Goal: Transaction & Acquisition: Obtain resource

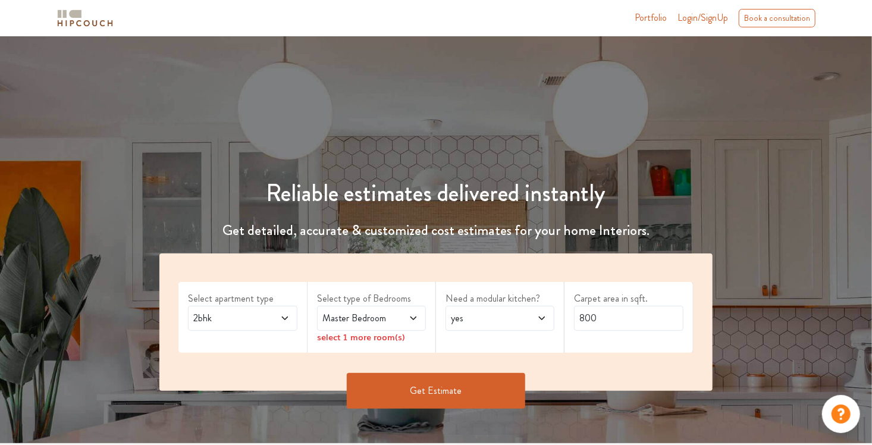
click at [287, 321] on icon at bounding box center [285, 319] width 10 height 10
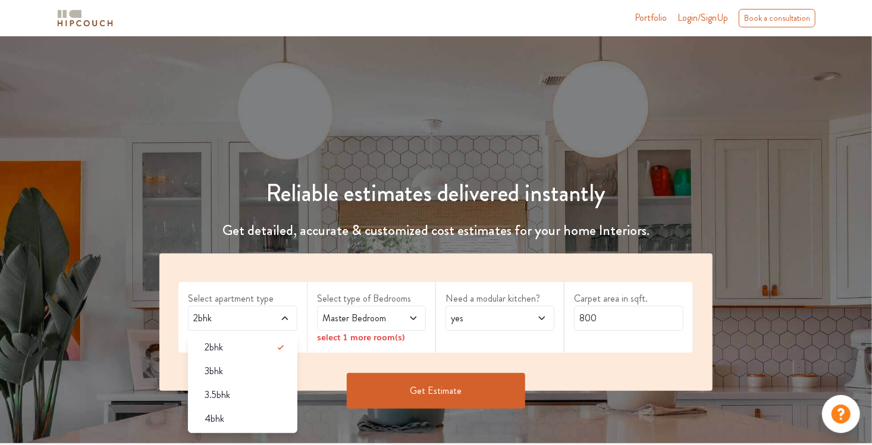
click at [239, 420] on div "4bhk" at bounding box center [246, 419] width 102 height 14
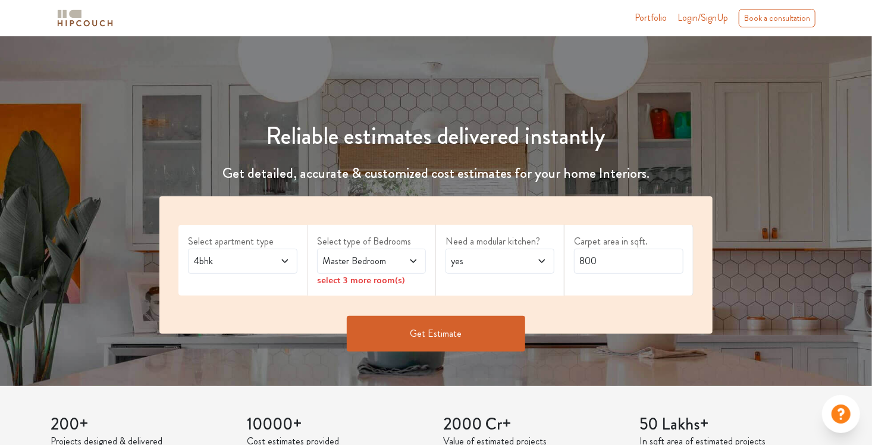
scroll to position [59, 0]
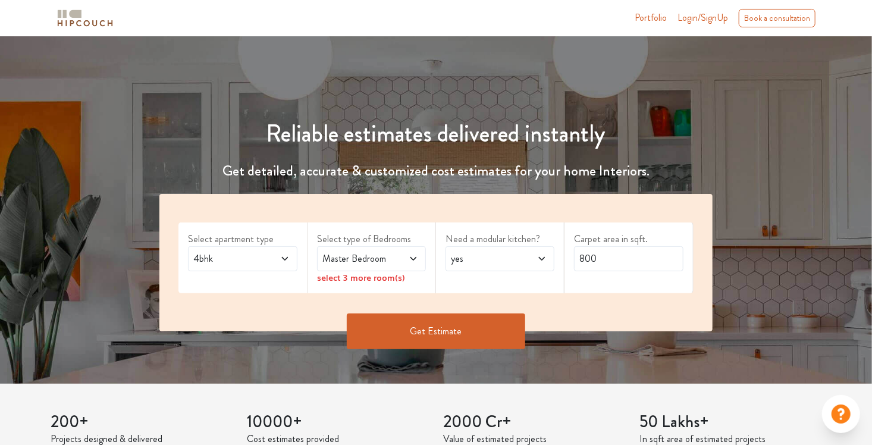
click at [383, 259] on span "Master Bedroom" at bounding box center [357, 259] width 74 height 14
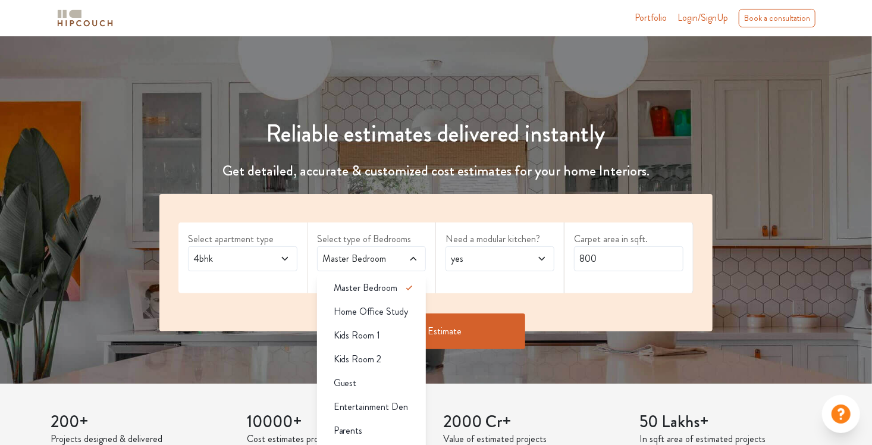
click at [384, 233] on label "Select type of Bedrooms" at bounding box center [371, 239] width 109 height 14
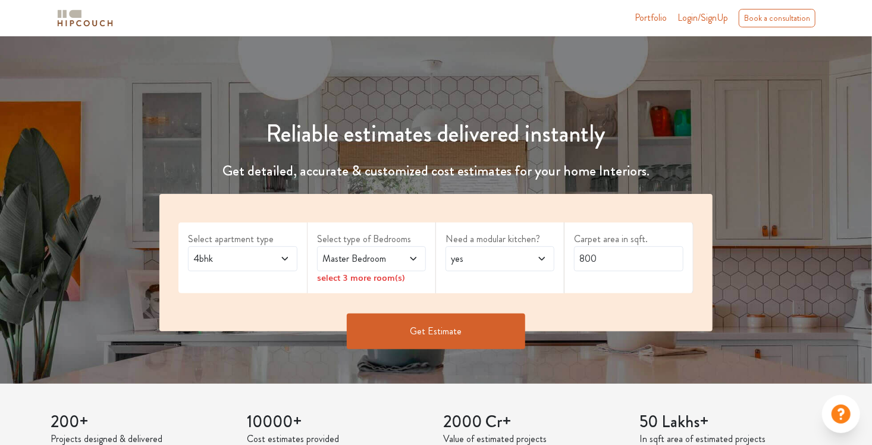
click at [490, 255] on span "yes" at bounding box center [486, 259] width 74 height 14
click at [639, 258] on input "800" at bounding box center [628, 258] width 109 height 25
type input "8"
type input "3000"
click at [410, 258] on icon at bounding box center [414, 259] width 10 height 10
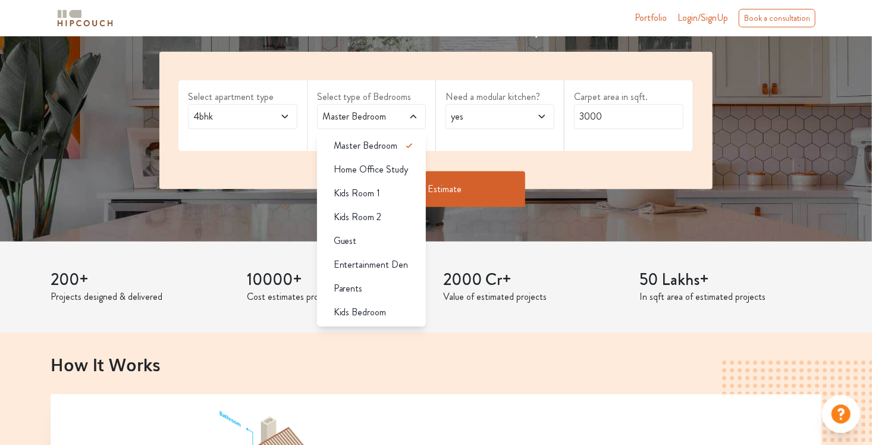
scroll to position [178, 0]
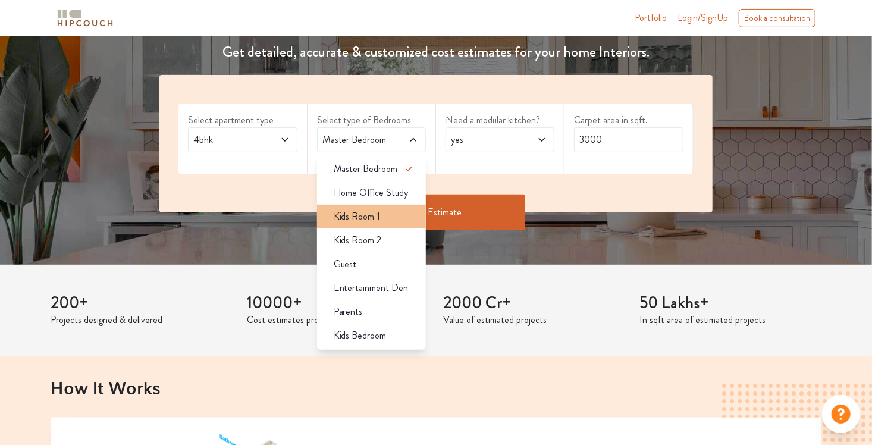
click at [381, 224] on li "Kids Room 1" at bounding box center [371, 217] width 109 height 24
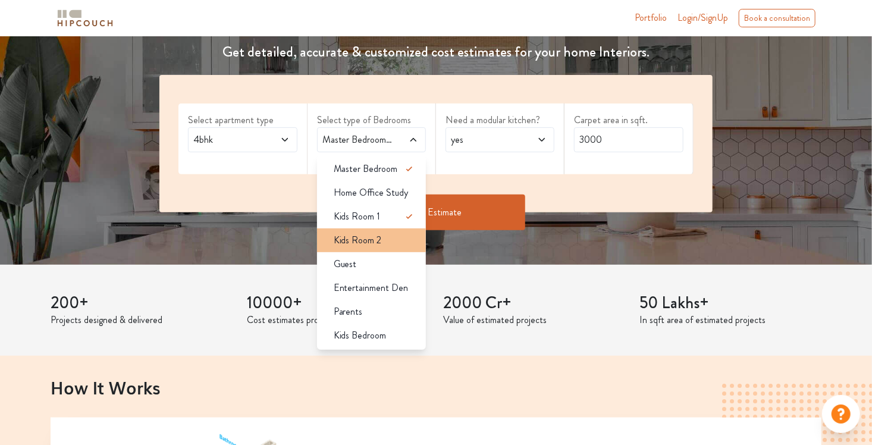
click at [381, 233] on div "Kids Room 2" at bounding box center [375, 240] width 102 height 14
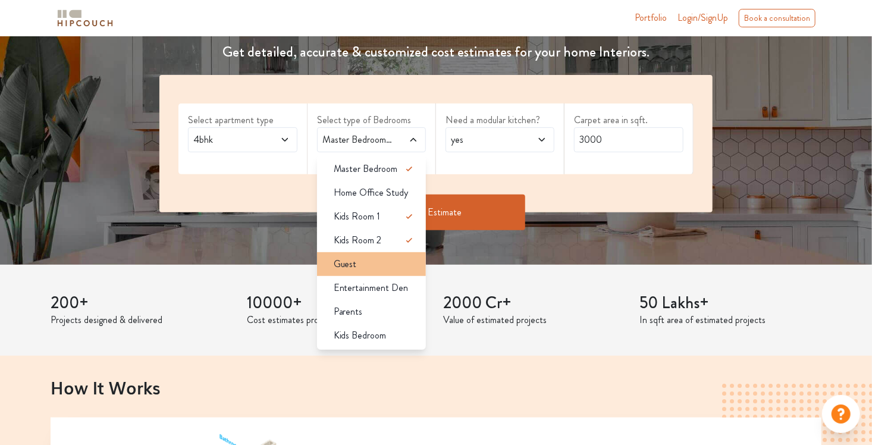
click at [371, 264] on div "Guest" at bounding box center [375, 264] width 102 height 14
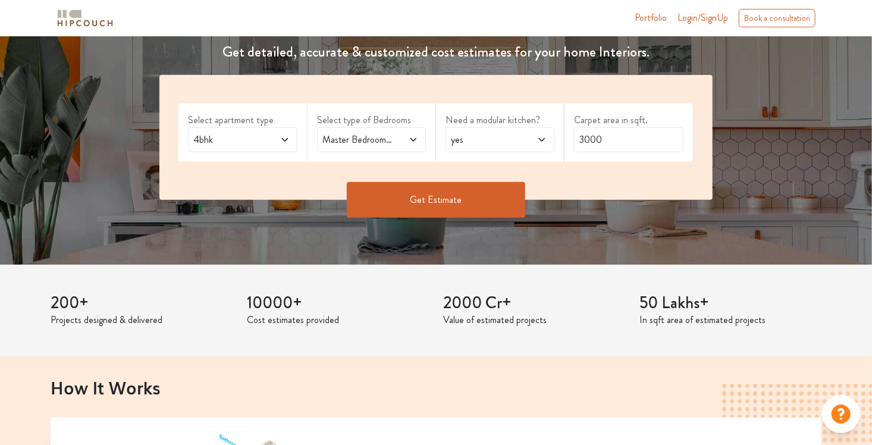
click at [450, 195] on button "Get Estimate" at bounding box center [436, 200] width 178 height 36
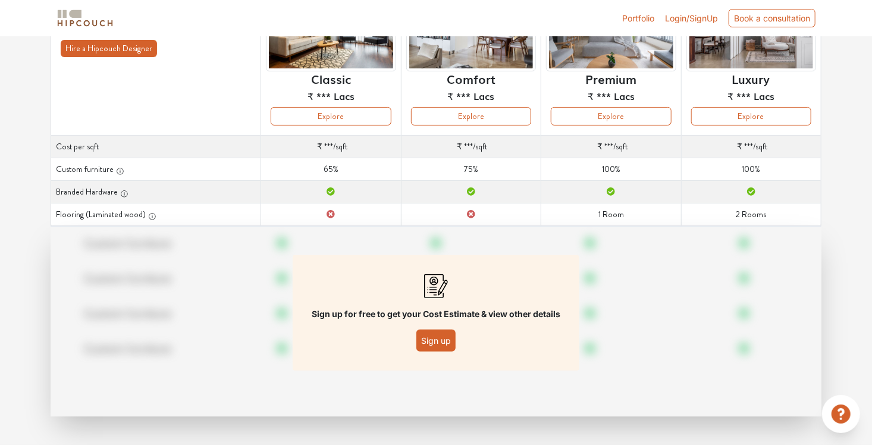
click at [429, 349] on button "Sign up" at bounding box center [435, 341] width 39 height 22
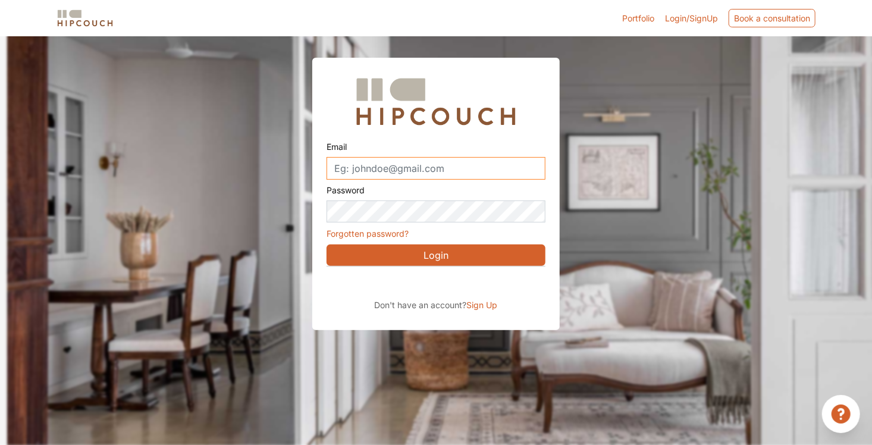
click at [386, 171] on input "Email" at bounding box center [436, 168] width 219 height 23
type input "[PERSON_NAME][EMAIL_ADDRESS][PERSON_NAME][DOMAIN_NAME]"
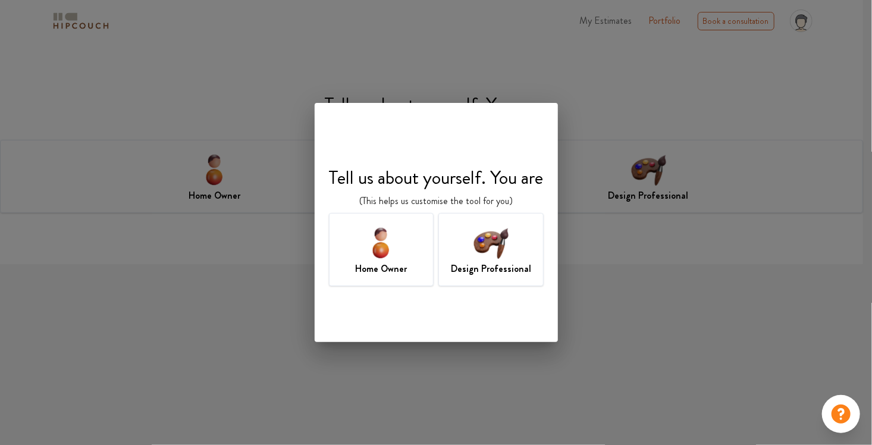
click at [485, 245] on img at bounding box center [491, 242] width 39 height 39
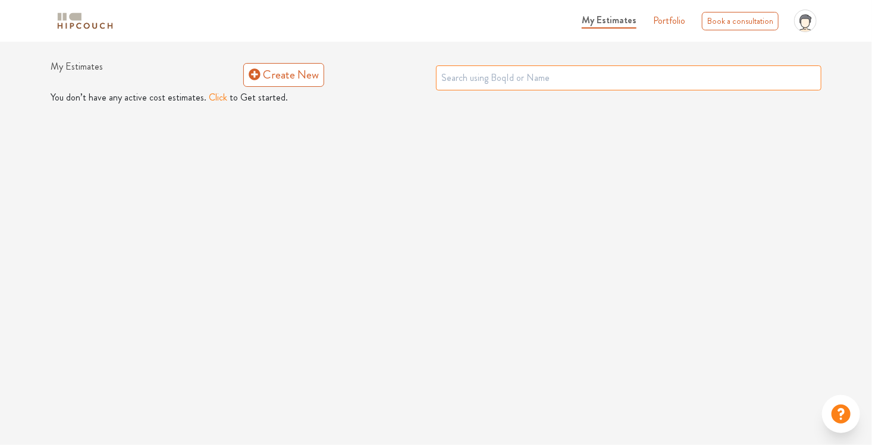
click at [500, 74] on input "text" at bounding box center [629, 77] width 386 height 25
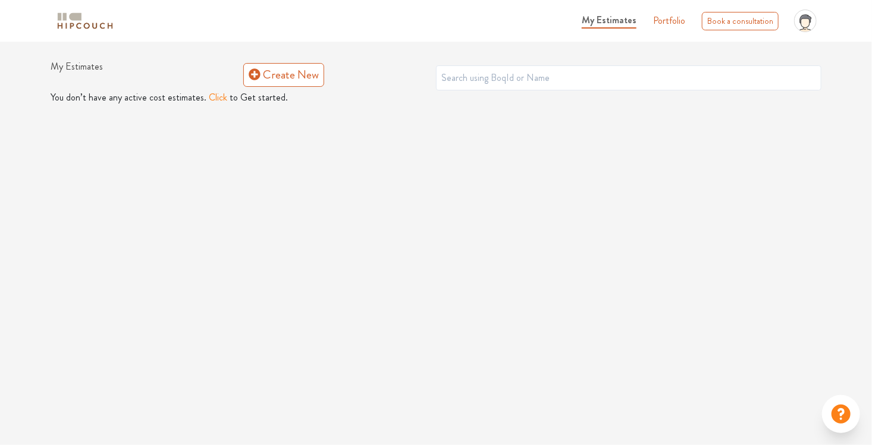
click at [662, 21] on link "Portfolio" at bounding box center [669, 21] width 32 height 14
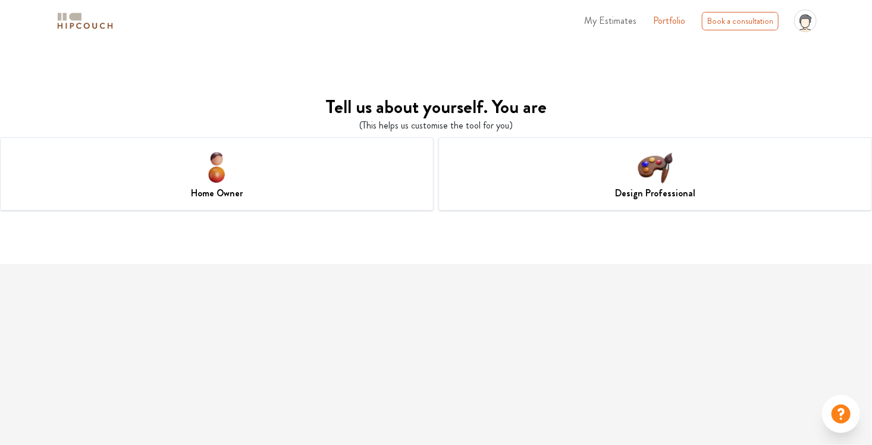
click at [629, 183] on div "Design Professional" at bounding box center [656, 173] width 434 height 73
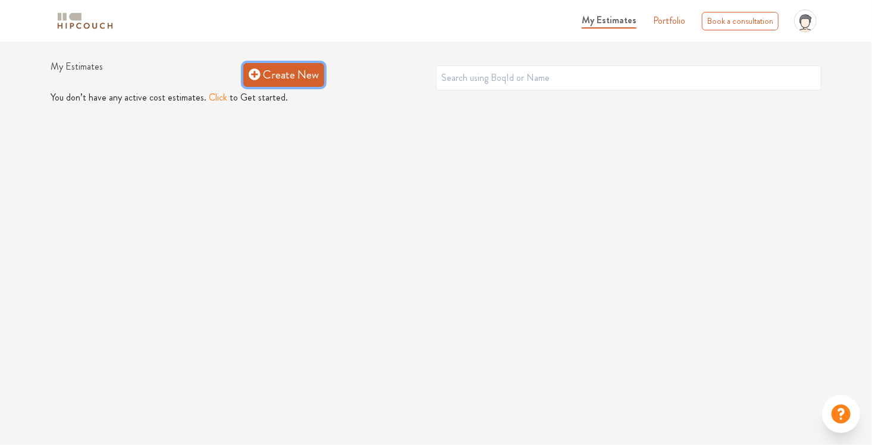
click at [267, 67] on link "Create New" at bounding box center [283, 75] width 81 height 24
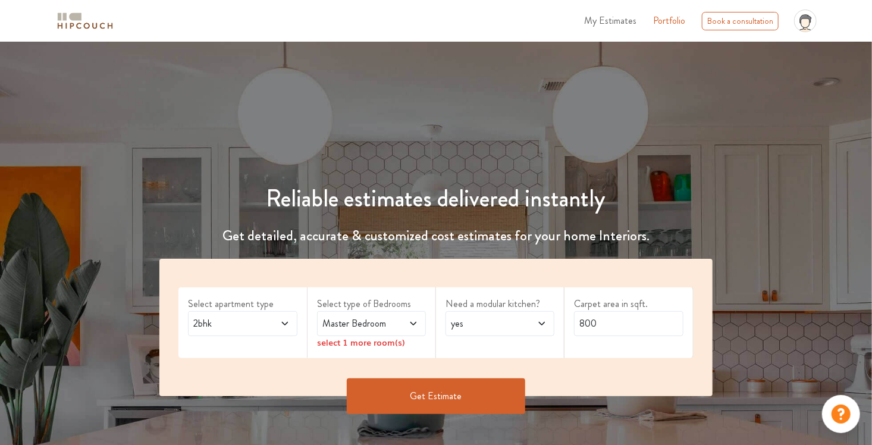
click at [262, 320] on span "2bhk" at bounding box center [228, 324] width 74 height 14
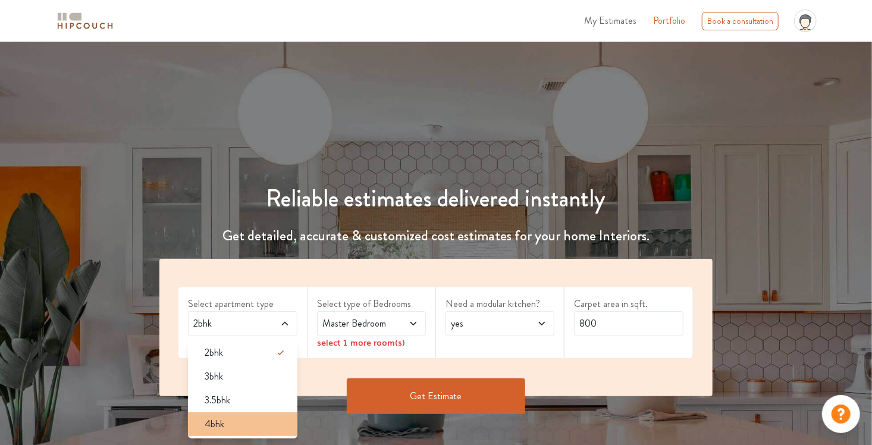
click at [243, 426] on div "4bhk" at bounding box center [246, 424] width 102 height 14
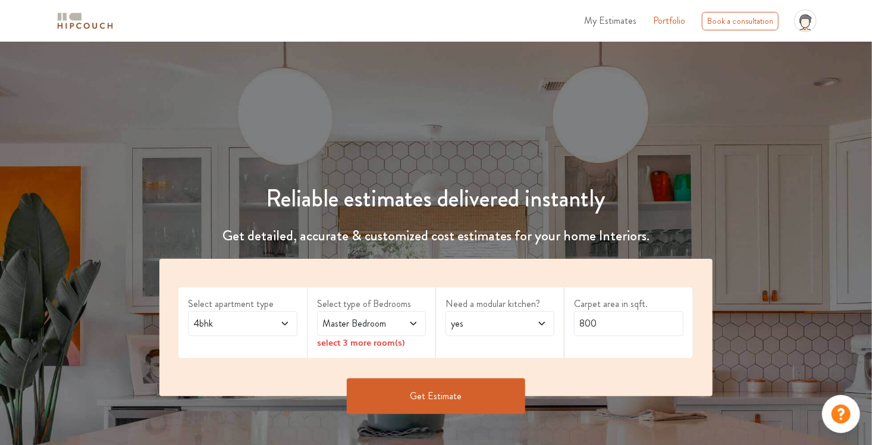
click at [355, 328] on span "Master Bedroom" at bounding box center [357, 324] width 74 height 14
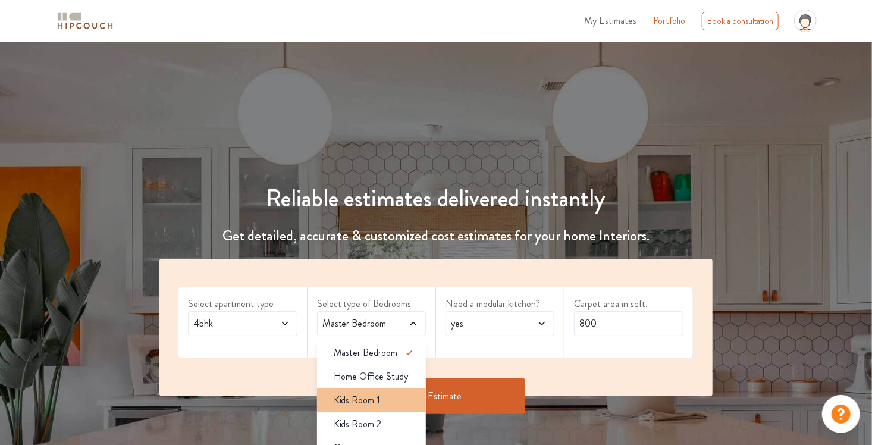
click at [351, 405] on span "Kids Room 1" at bounding box center [357, 400] width 47 height 14
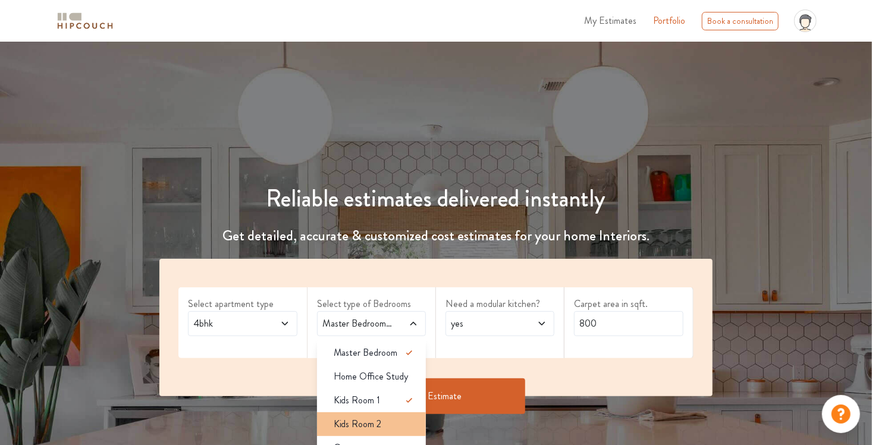
click at [347, 427] on span "Kids Room 2" at bounding box center [358, 424] width 48 height 14
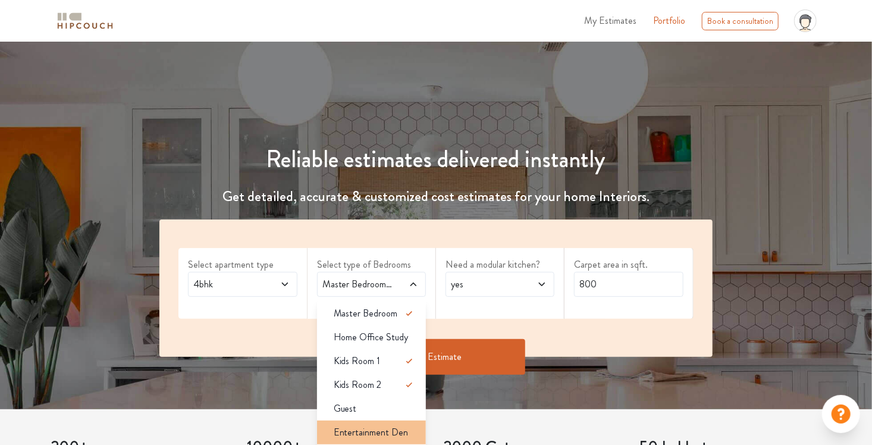
scroll to position [40, 0]
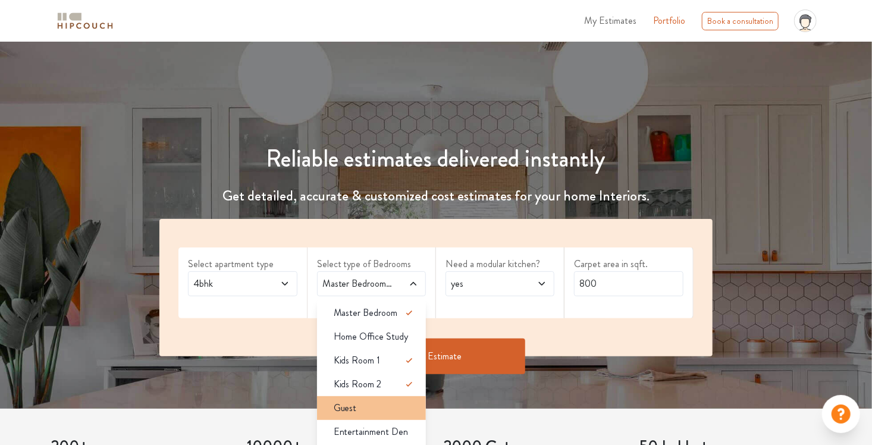
click at [341, 405] on span "Guest" at bounding box center [345, 408] width 23 height 14
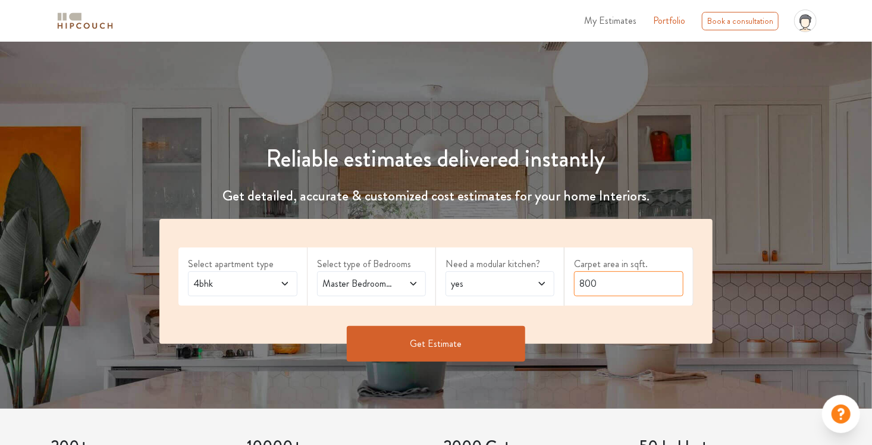
click at [598, 281] on input "800" at bounding box center [628, 283] width 109 height 25
type input "3000"
click at [475, 338] on button "Get Estimate" at bounding box center [436, 344] width 178 height 36
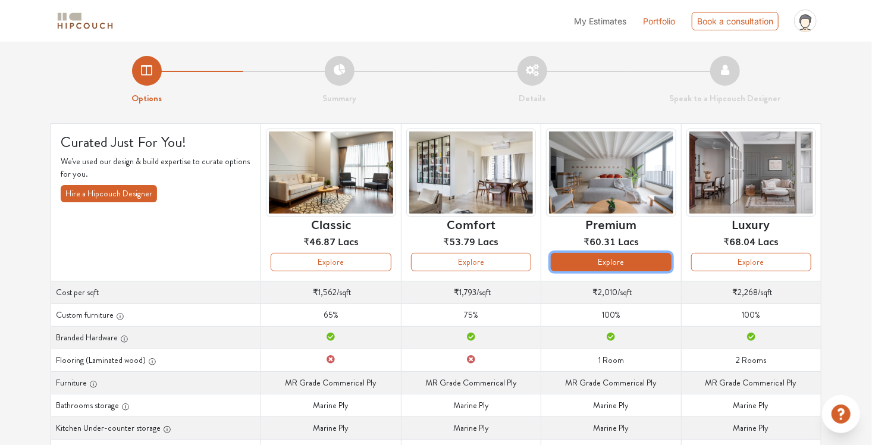
click at [628, 259] on button "Explore" at bounding box center [611, 262] width 120 height 18
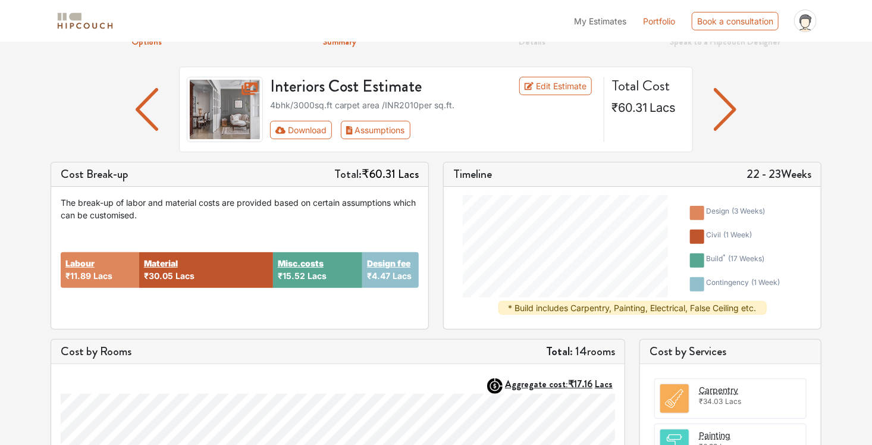
scroll to position [59, 0]
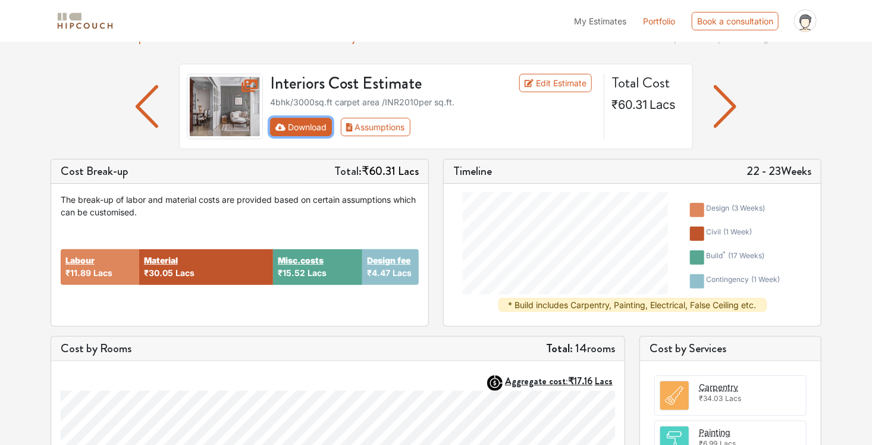
click at [311, 129] on button "Download" at bounding box center [301, 127] width 62 height 18
click at [390, 126] on button "Assumptions" at bounding box center [376, 127] width 70 height 18
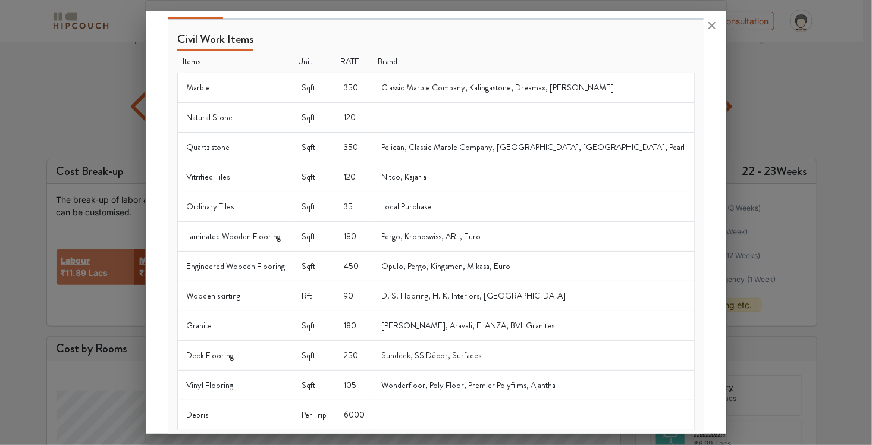
scroll to position [0, 0]
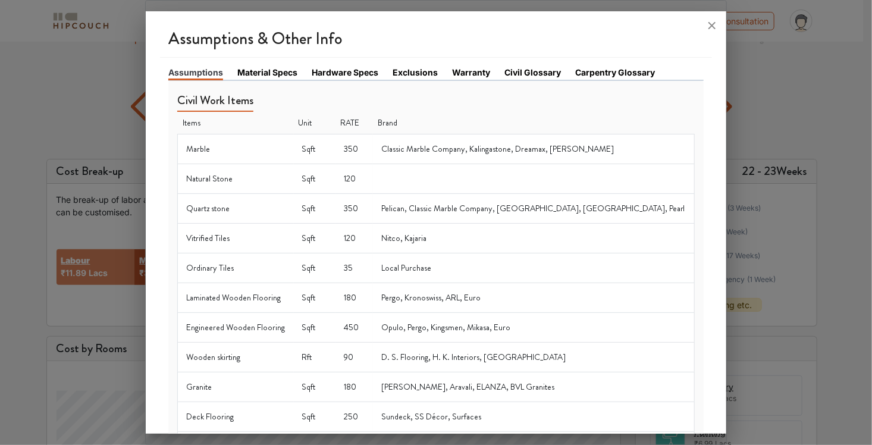
click at [261, 78] on link "Material Specs" at bounding box center [267, 72] width 60 height 12
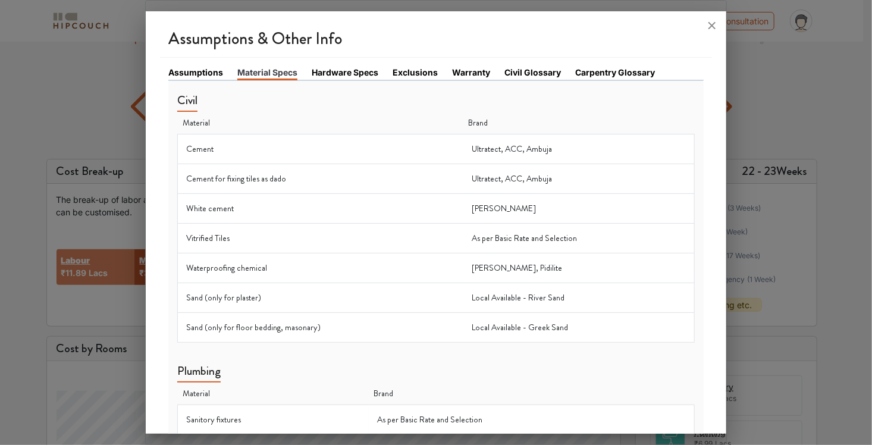
click at [341, 73] on link "Hardware Specs" at bounding box center [345, 72] width 67 height 12
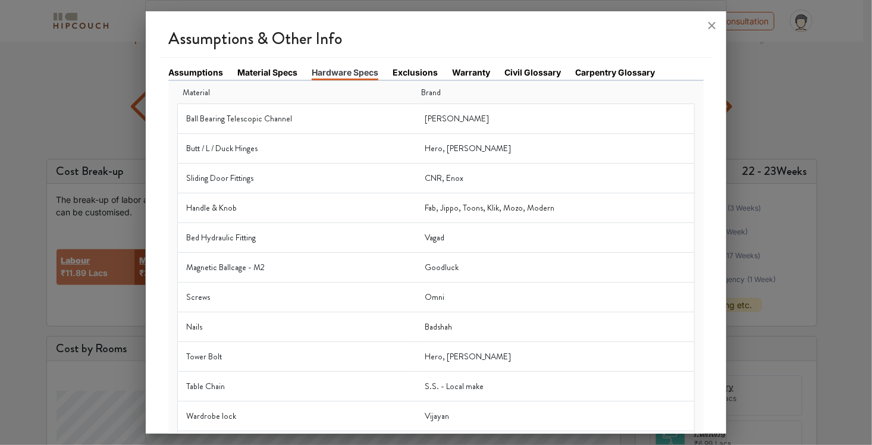
click at [430, 75] on link "Exclusions" at bounding box center [415, 72] width 45 height 12
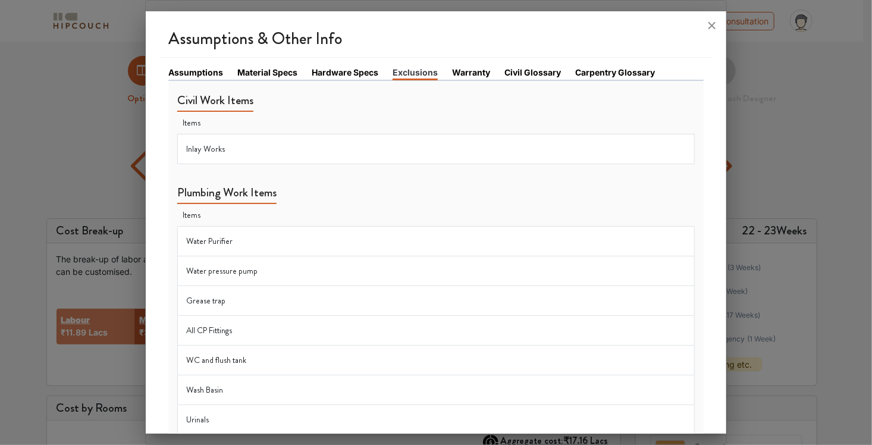
click at [231, 149] on td "Inlay Works" at bounding box center [436, 149] width 516 height 30
click at [472, 74] on link "Warranty" at bounding box center [471, 72] width 38 height 12
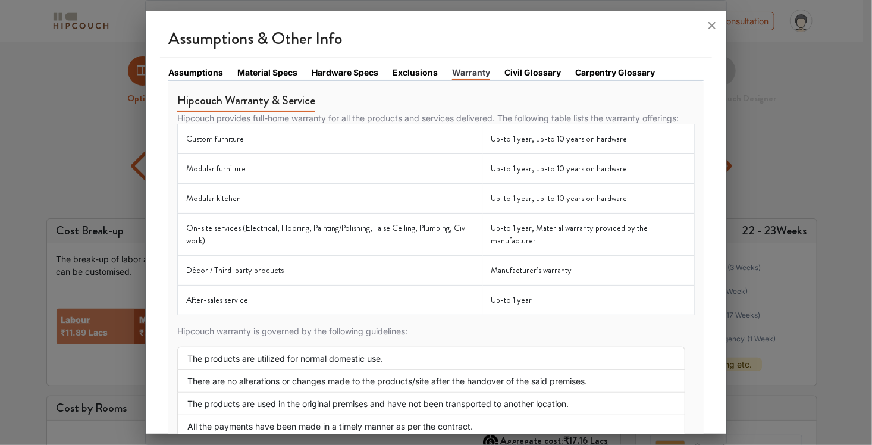
click at [522, 76] on link "Civil Glossary" at bounding box center [533, 72] width 57 height 12
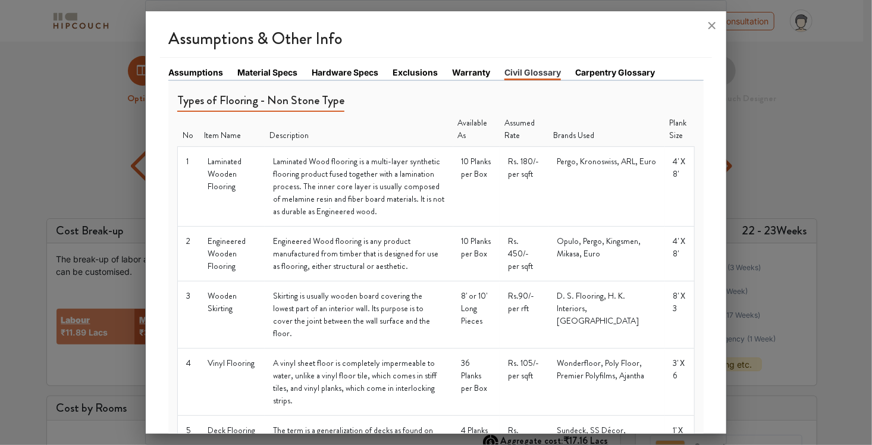
click at [598, 74] on link "Carpentry Glossary" at bounding box center [615, 72] width 80 height 12
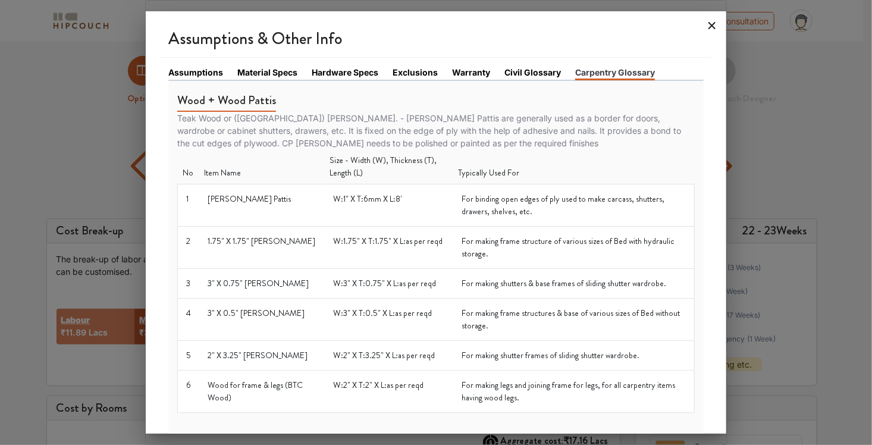
click at [712, 27] on icon at bounding box center [712, 25] width 19 height 19
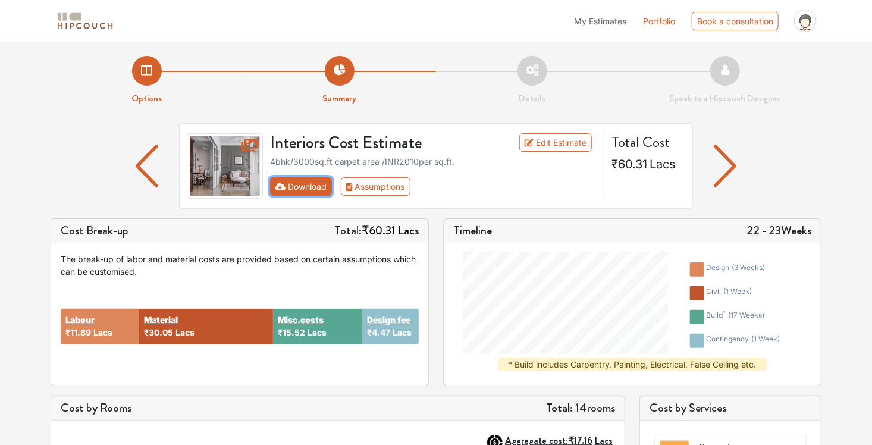
click at [291, 189] on button "Download" at bounding box center [301, 186] width 62 height 18
click at [243, 163] on img at bounding box center [225, 165] width 76 height 65
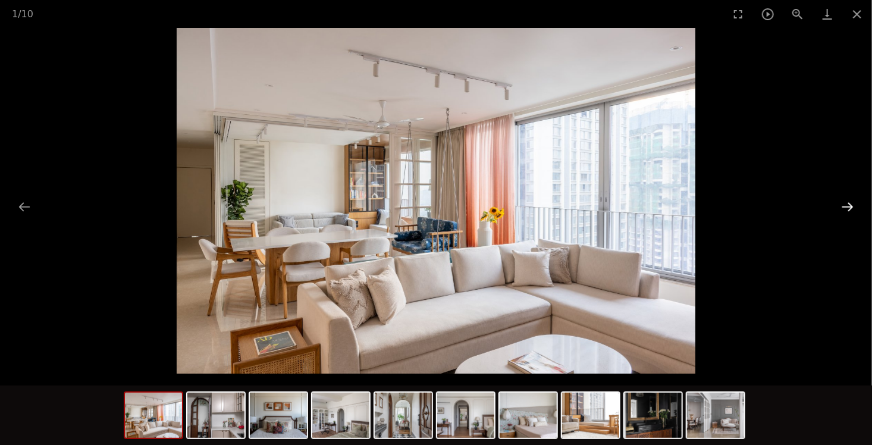
click at [839, 207] on button "Next slide" at bounding box center [847, 206] width 25 height 23
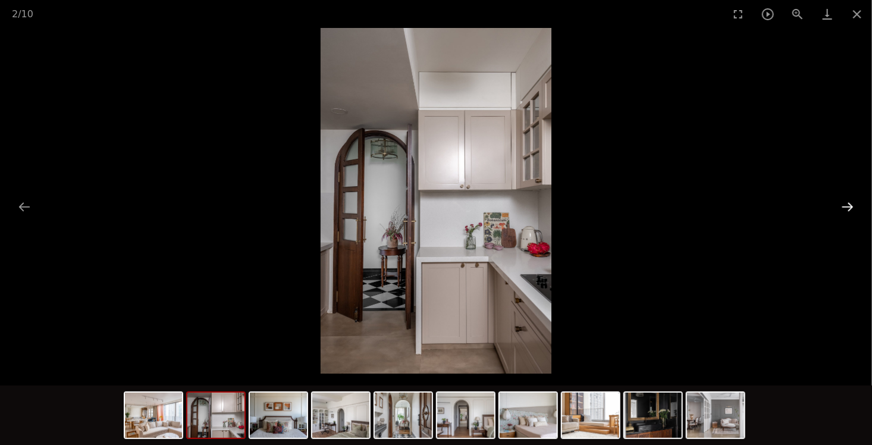
click at [839, 207] on button "Next slide" at bounding box center [847, 206] width 25 height 23
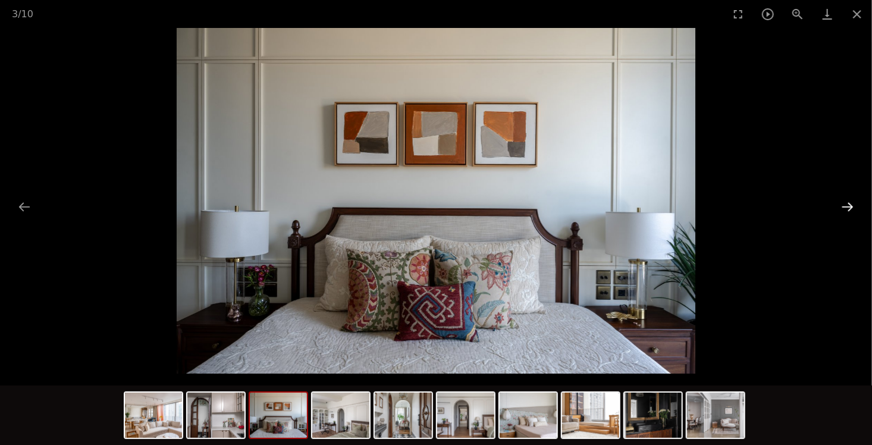
click at [839, 207] on button "Next slide" at bounding box center [847, 206] width 25 height 23
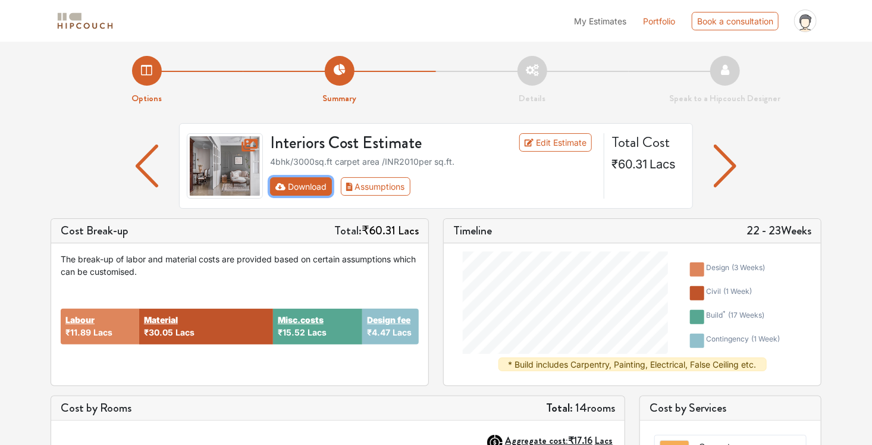
click at [283, 187] on icon "First group" at bounding box center [280, 186] width 11 height 7
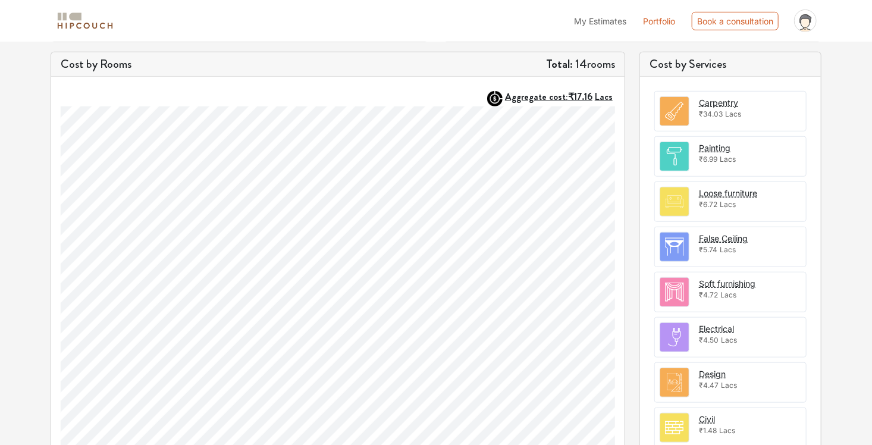
scroll to position [346, 0]
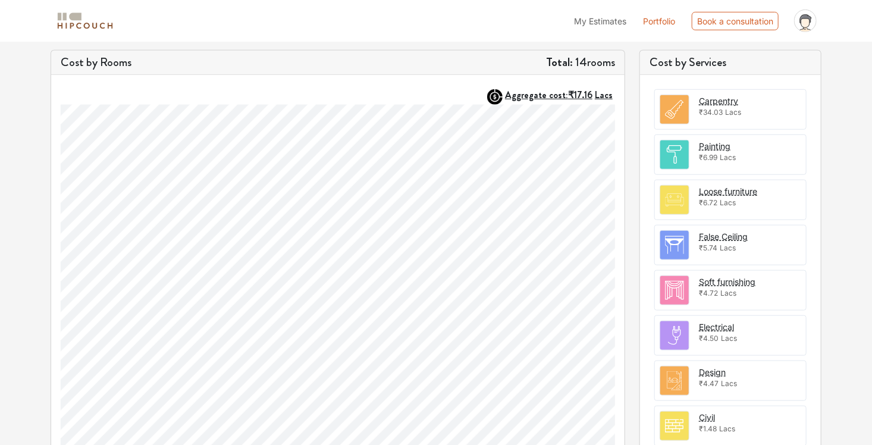
click at [674, 198] on img at bounding box center [674, 200] width 29 height 29
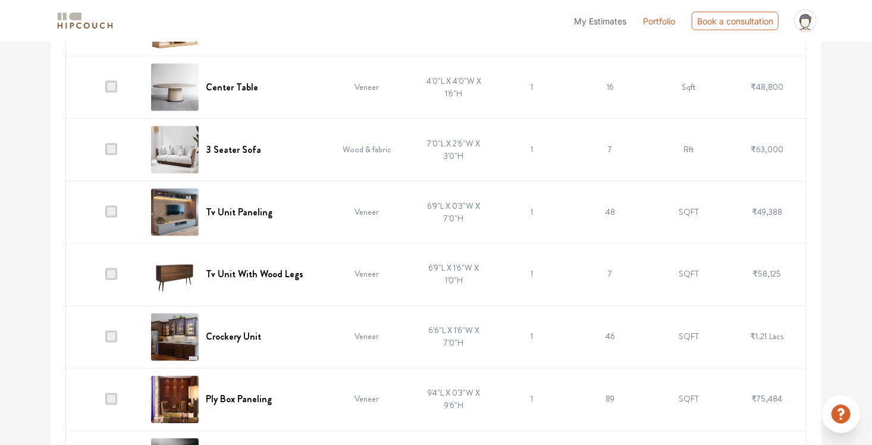
scroll to position [5305, 0]
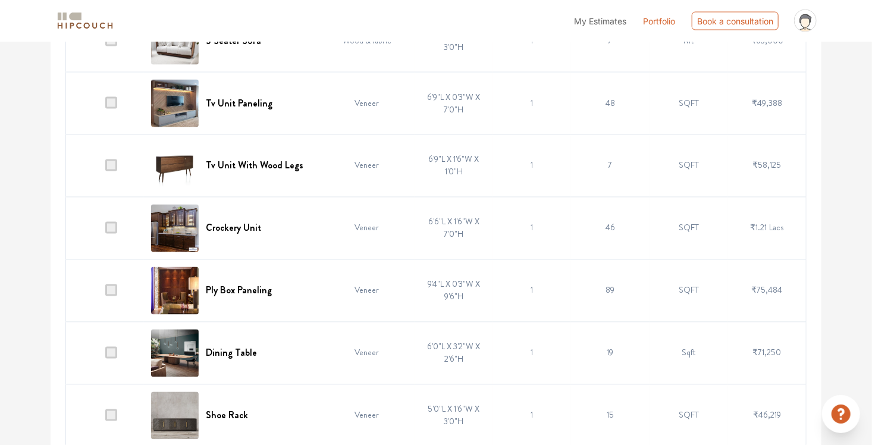
click at [181, 392] on img at bounding box center [175, 416] width 48 height 48
click at [109, 409] on span at bounding box center [111, 415] width 12 height 12
click at [105, 418] on input "checkbox" at bounding box center [105, 418] width 0 height 0
click at [112, 409] on span at bounding box center [111, 415] width 12 height 12
click at [105, 418] on input "checkbox" at bounding box center [105, 418] width 0 height 0
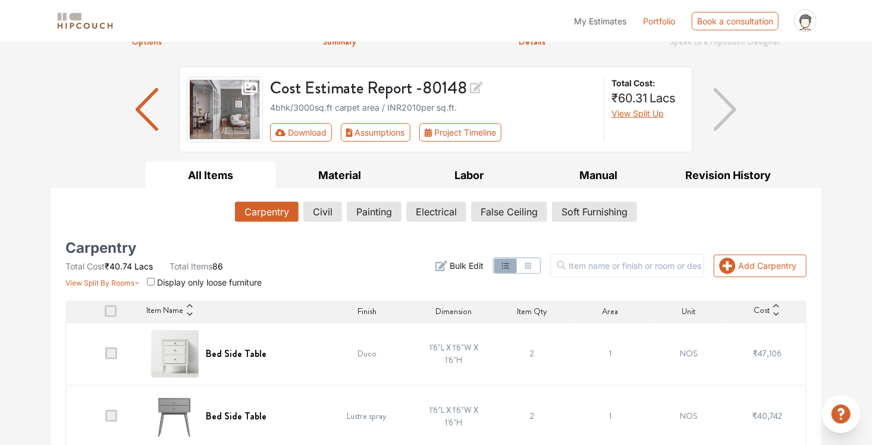
scroll to position [0, 0]
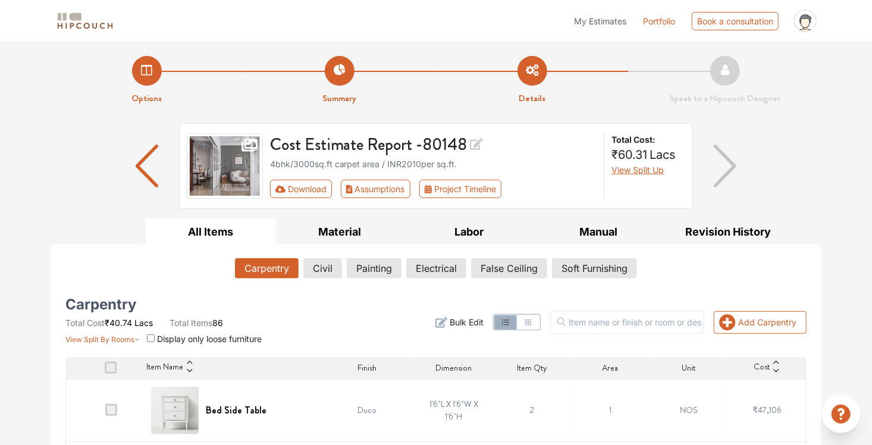
click at [146, 169] on img "button" at bounding box center [147, 166] width 23 height 43
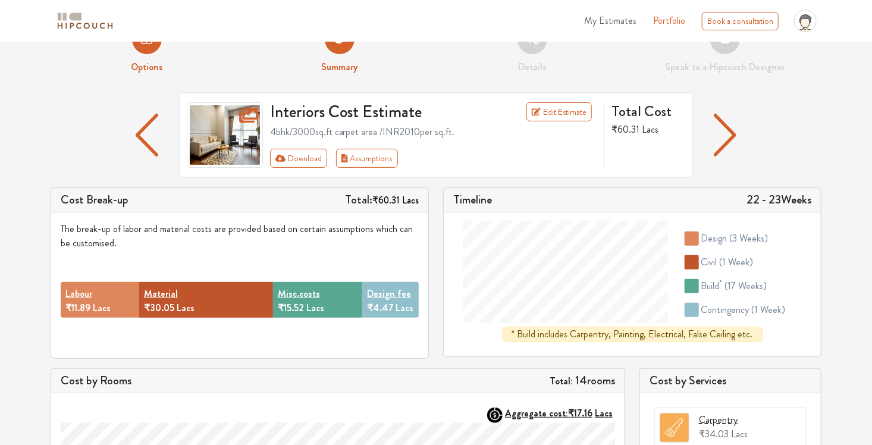
scroll to position [23, 0]
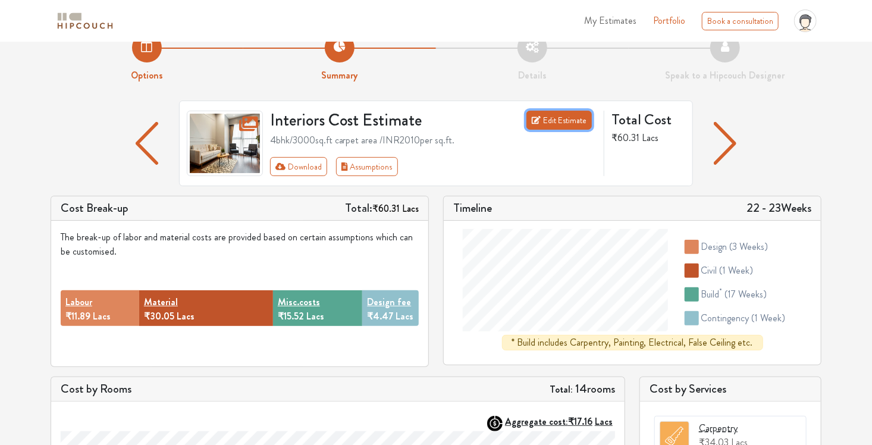
click at [569, 115] on link "Edit Estimate" at bounding box center [560, 120] width 66 height 19
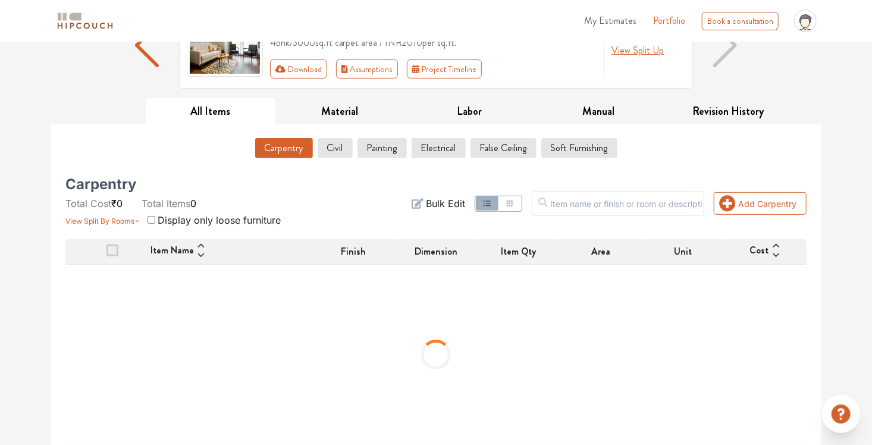
scroll to position [130, 0]
